Goal: Task Accomplishment & Management: Manage account settings

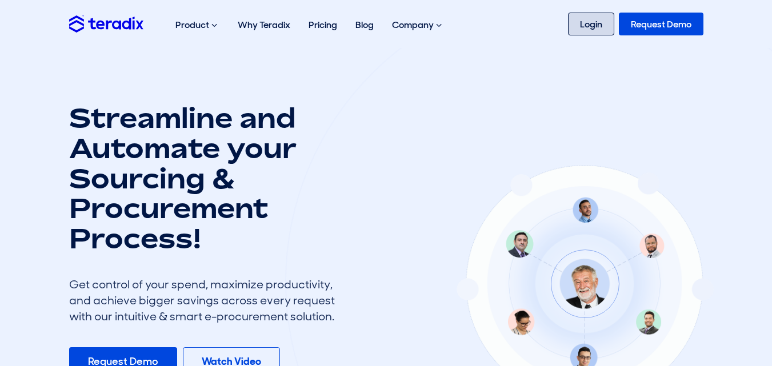
click at [609, 21] on link "Login" at bounding box center [591, 24] width 46 height 23
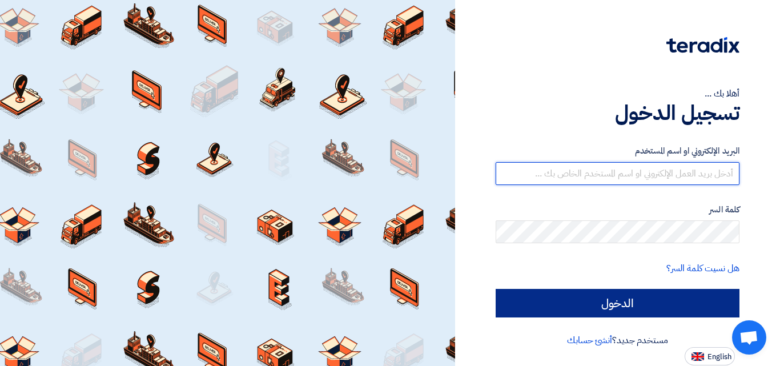
type input "[EMAIL_ADDRESS][DOMAIN_NAME]"
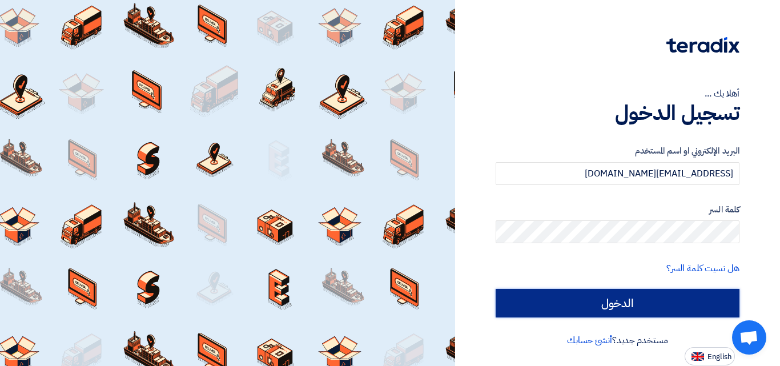
click at [622, 306] on input "الدخول" at bounding box center [618, 303] width 244 height 29
click at [629, 303] on input "الدخول" at bounding box center [618, 303] width 244 height 29
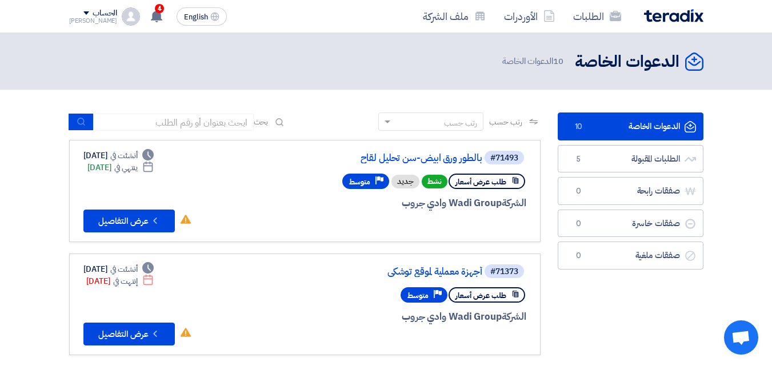
click at [613, 130] on link "الدعوات الخاصة الدعوات الخاصة 10" at bounding box center [631, 127] width 146 height 28
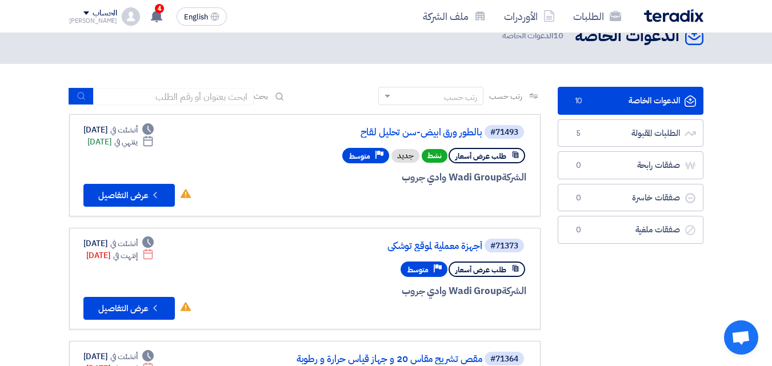
scroll to position [23, 0]
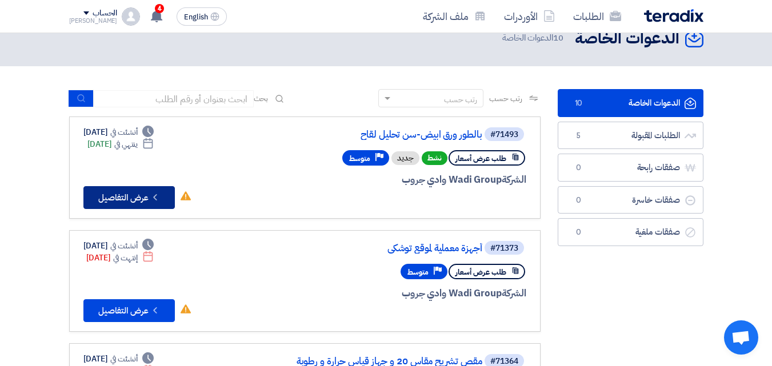
click at [138, 199] on button "Check details عرض التفاصيل" at bounding box center [128, 197] width 91 height 23
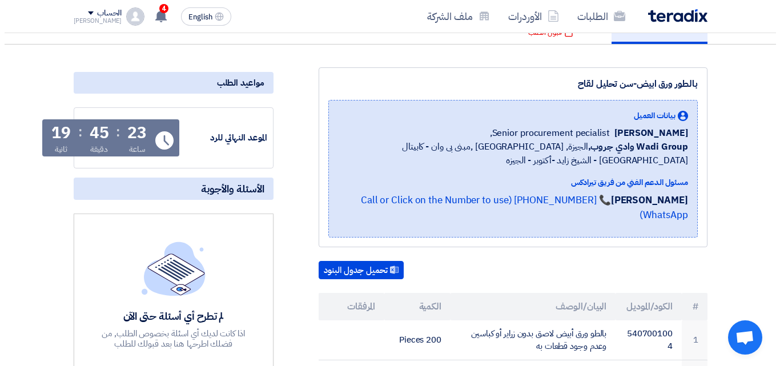
scroll to position [41, 0]
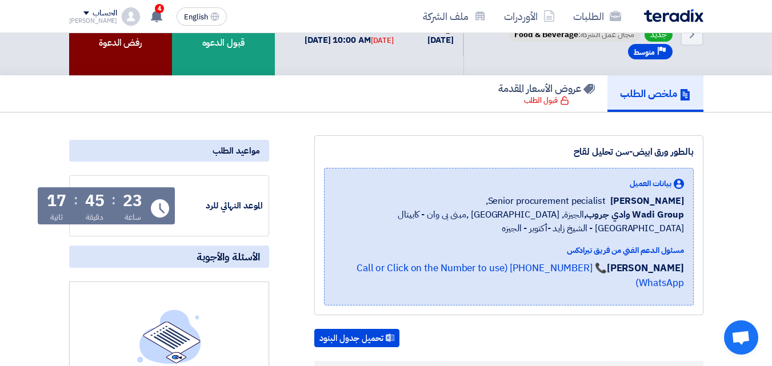
click at [160, 43] on div "رفض الدعوة" at bounding box center [120, 34] width 103 height 83
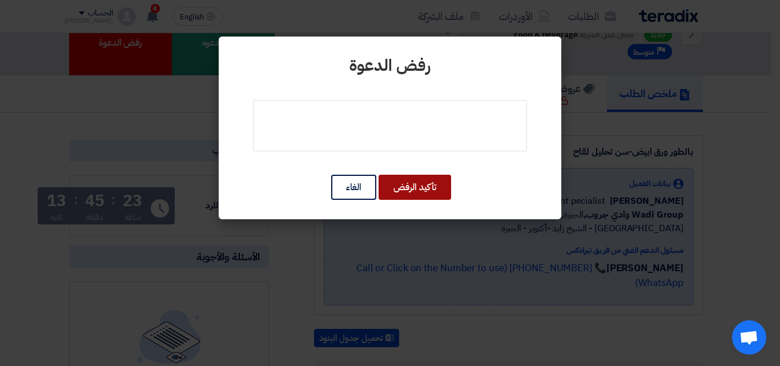
click at [411, 188] on button "تأكيد الرفض" at bounding box center [415, 187] width 73 height 25
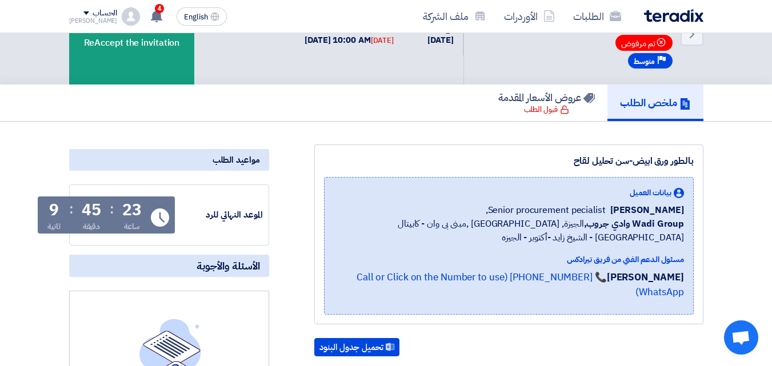
scroll to position [0, 0]
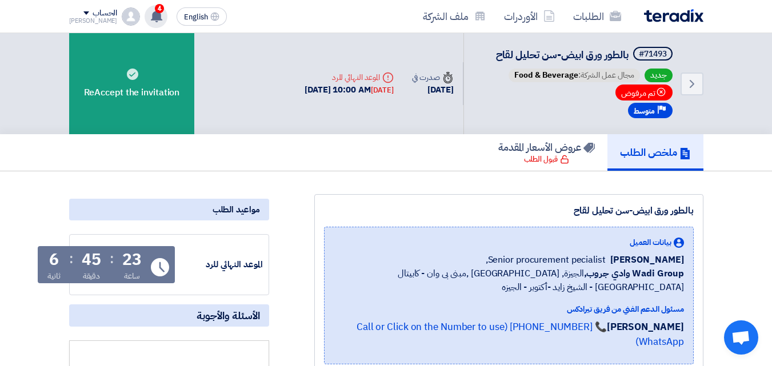
click at [150, 17] on icon at bounding box center [156, 16] width 13 height 13
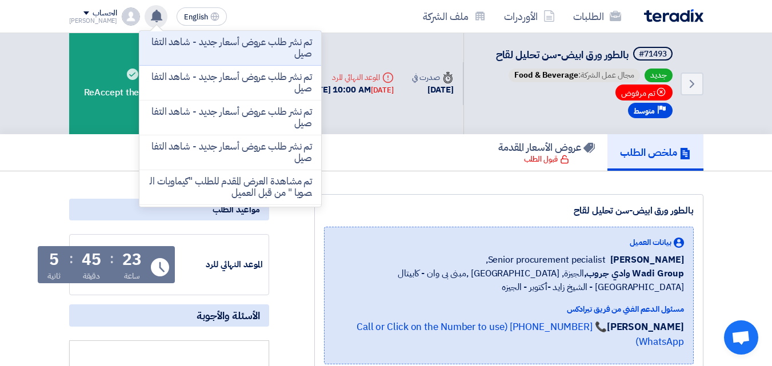
click at [150, 17] on icon at bounding box center [156, 16] width 13 height 13
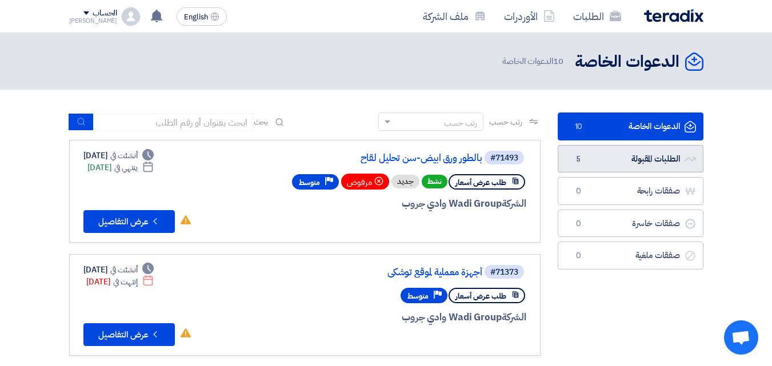
click at [639, 163] on link "الطلبات المقبولة الطلبات المقبولة 5" at bounding box center [631, 159] width 146 height 28
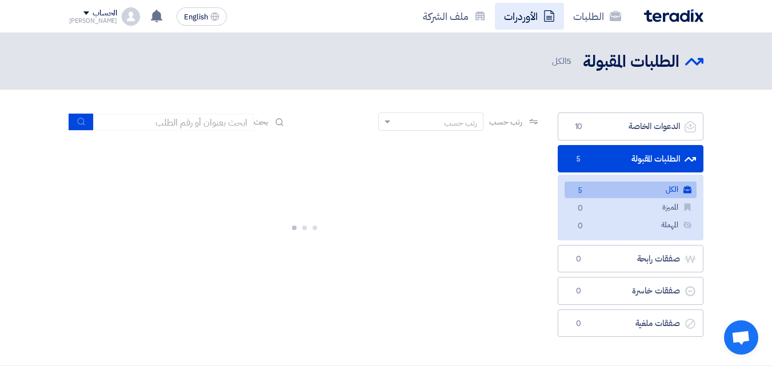
click at [514, 13] on link "الأوردرات" at bounding box center [529, 16] width 69 height 27
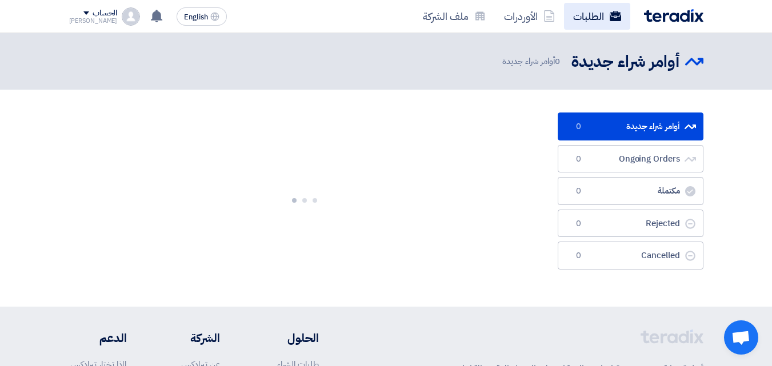
click at [580, 18] on link "الطلبات" at bounding box center [597, 16] width 66 height 27
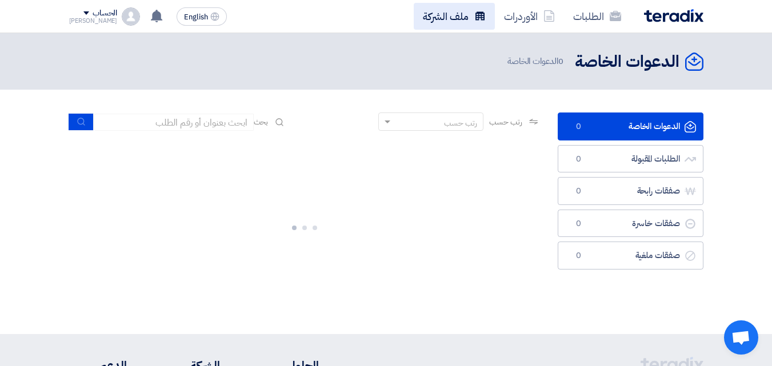
click at [479, 22] on link "ملف الشركة" at bounding box center [454, 16] width 81 height 27
